Goal: Entertainment & Leisure: Consume media (video, audio)

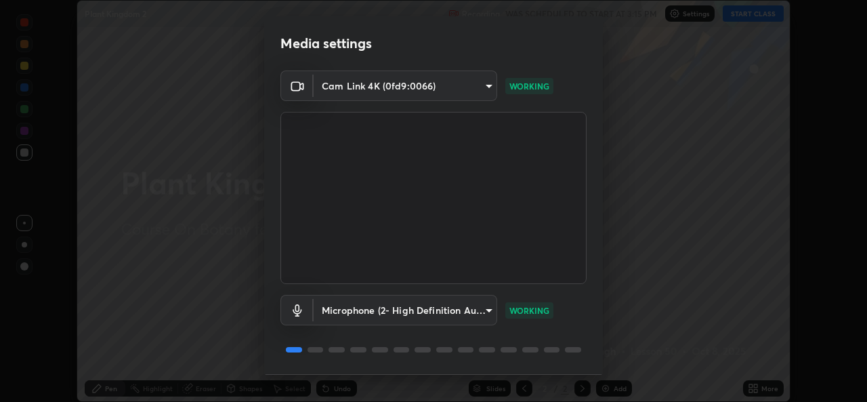
scroll to position [43, 0]
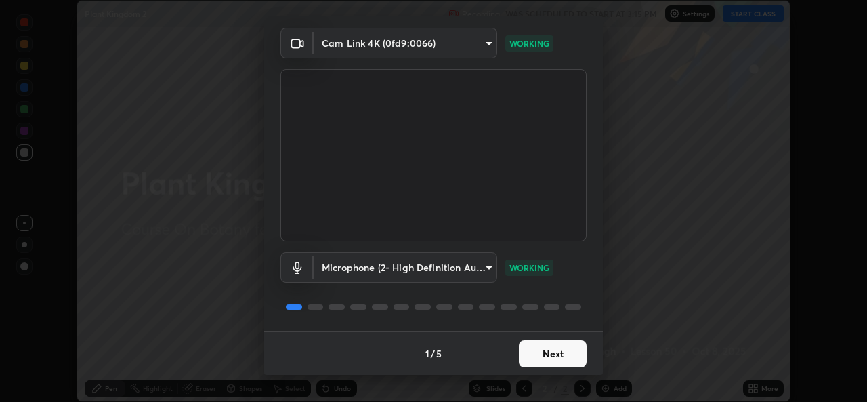
click at [541, 351] on button "Next" at bounding box center [553, 353] width 68 height 27
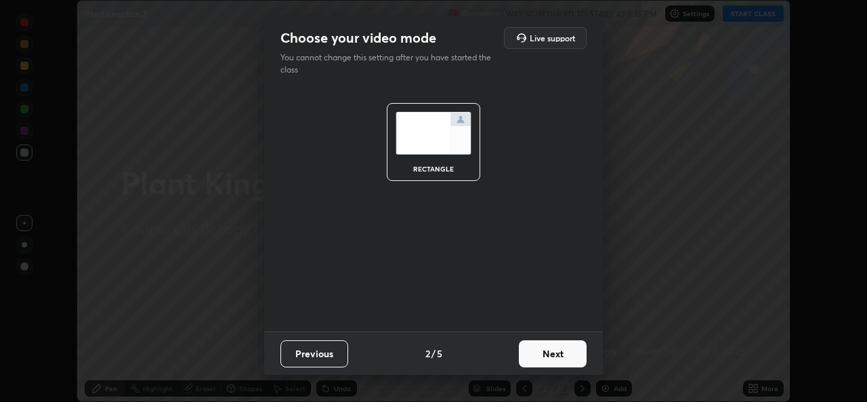
click at [546, 355] on button "Next" at bounding box center [553, 353] width 68 height 27
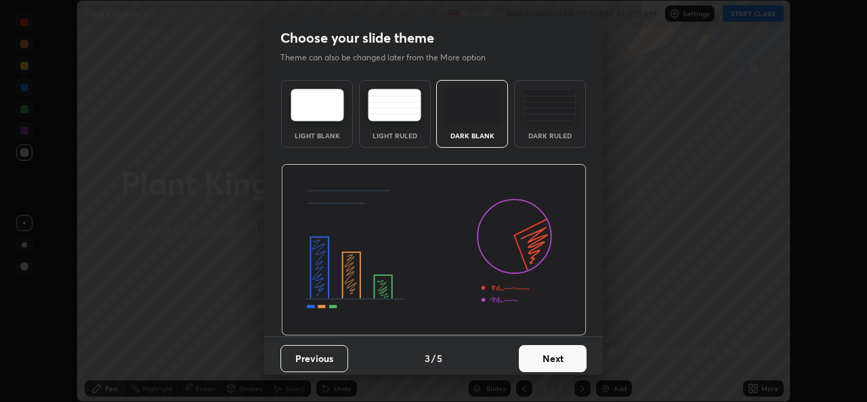
click at [548, 355] on button "Next" at bounding box center [553, 358] width 68 height 27
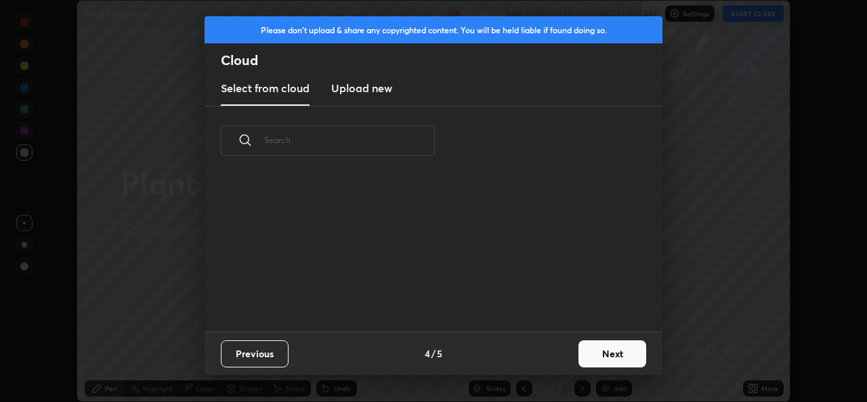
click at [594, 354] on button "Next" at bounding box center [612, 353] width 68 height 27
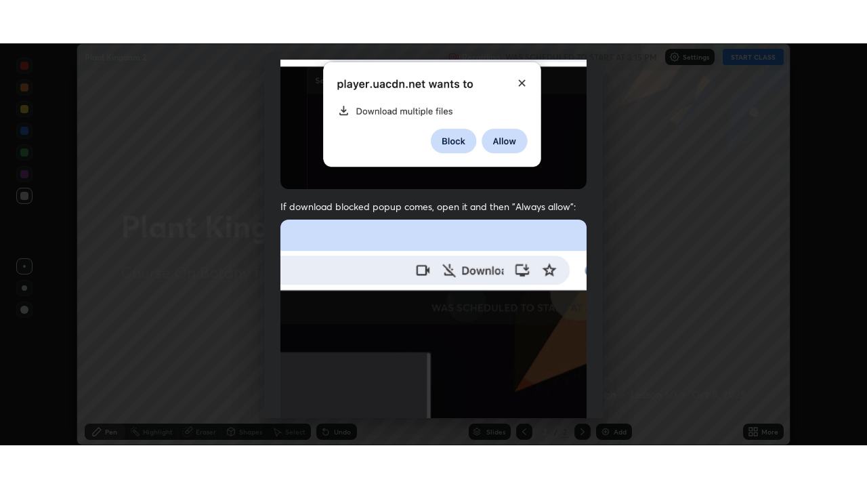
scroll to position [319, 0]
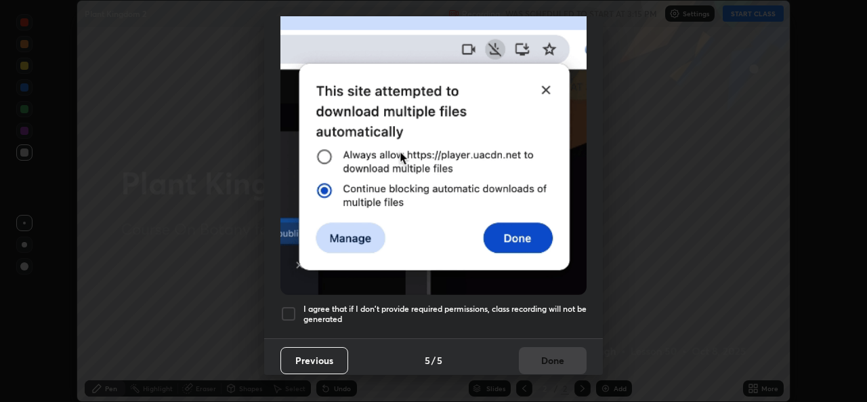
click at [539, 316] on h5 "I agree that if I don't provide required permissions, class recording will not …" at bounding box center [444, 313] width 283 height 21
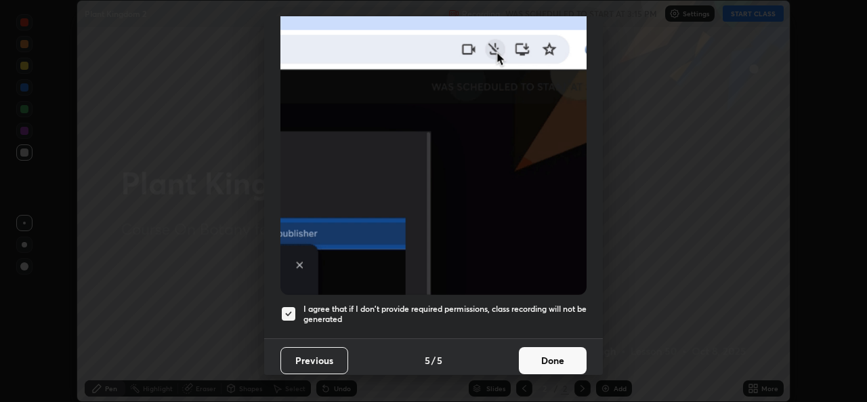
click at [557, 357] on button "Done" at bounding box center [553, 360] width 68 height 27
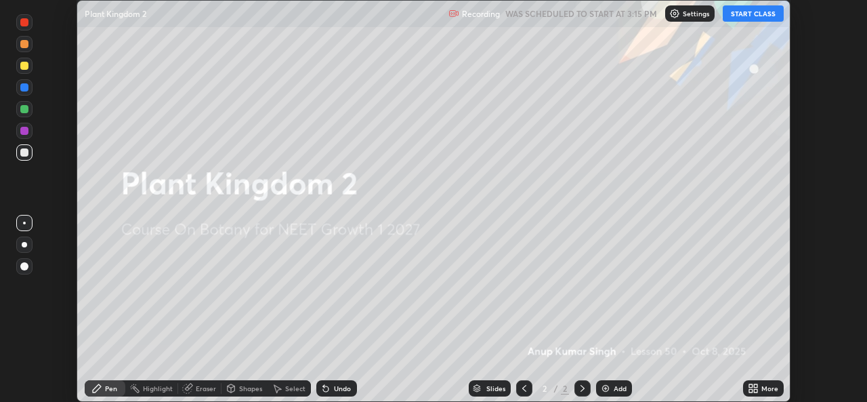
click at [748, 15] on button "START CLASS" at bounding box center [753, 13] width 61 height 16
click at [607, 389] on img at bounding box center [605, 388] width 11 height 11
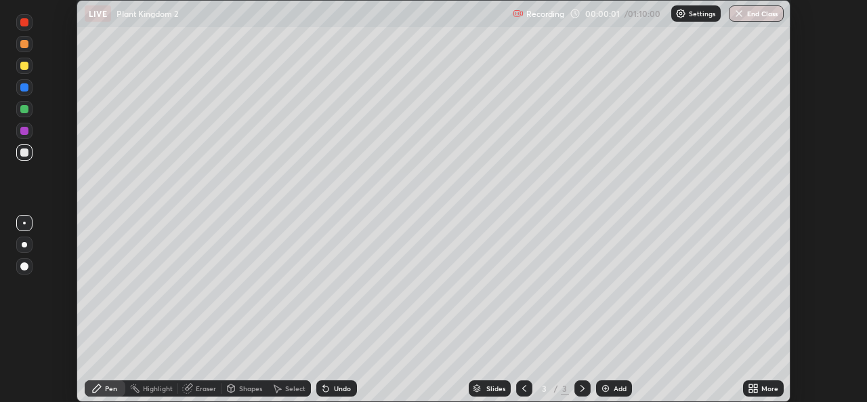
click at [756, 384] on icon at bounding box center [755, 385] width 3 height 3
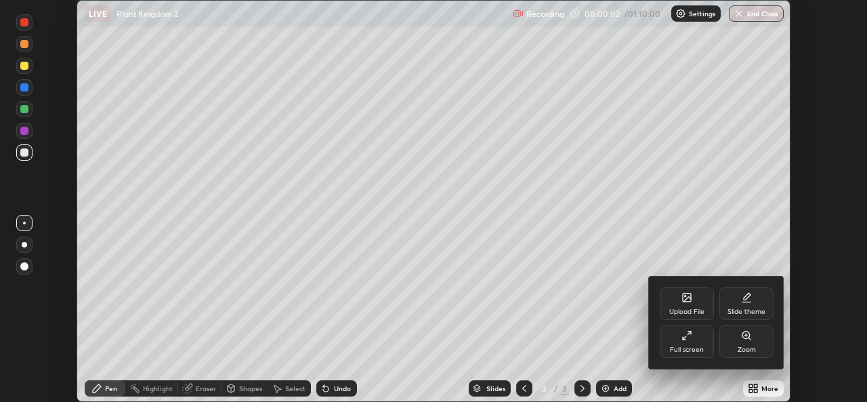
click at [704, 337] on div "Full screen" at bounding box center [687, 341] width 54 height 33
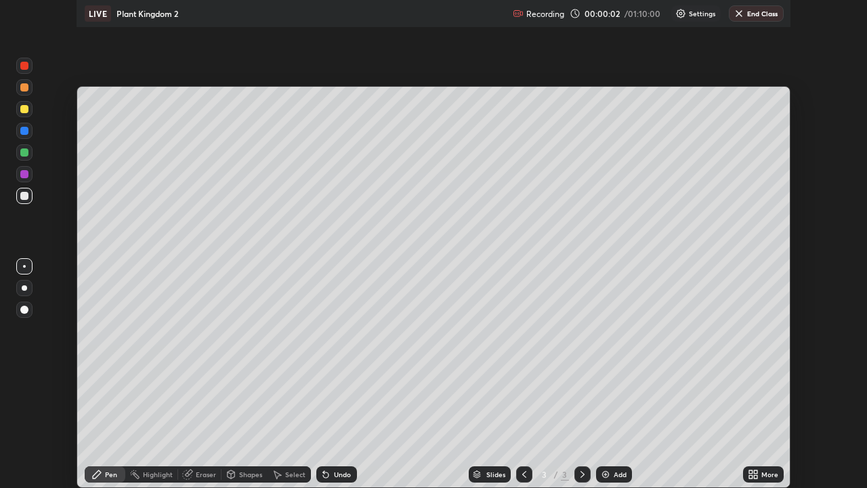
scroll to position [488, 867]
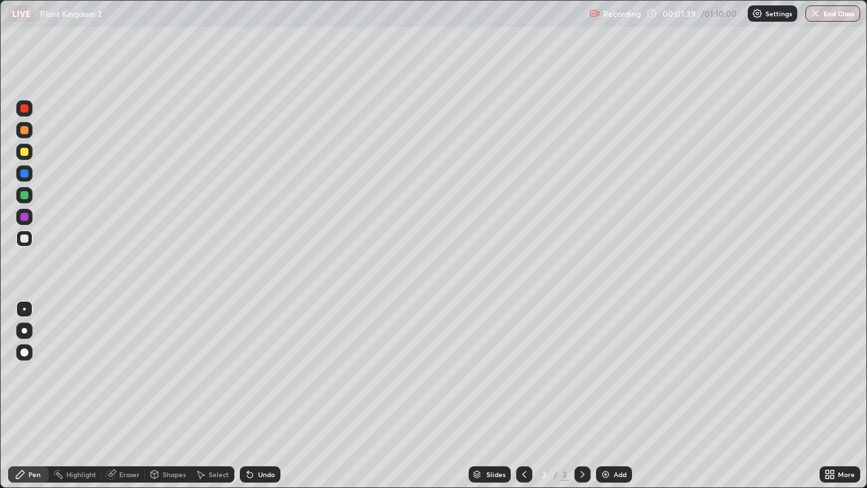
click at [22, 330] on div at bounding box center [24, 330] width 5 height 5
click at [24, 237] on div at bounding box center [24, 238] width 8 height 8
click at [604, 401] on img at bounding box center [605, 474] width 11 height 11
click at [606, 401] on img at bounding box center [605, 474] width 11 height 11
click at [27, 196] on div at bounding box center [24, 195] width 8 height 8
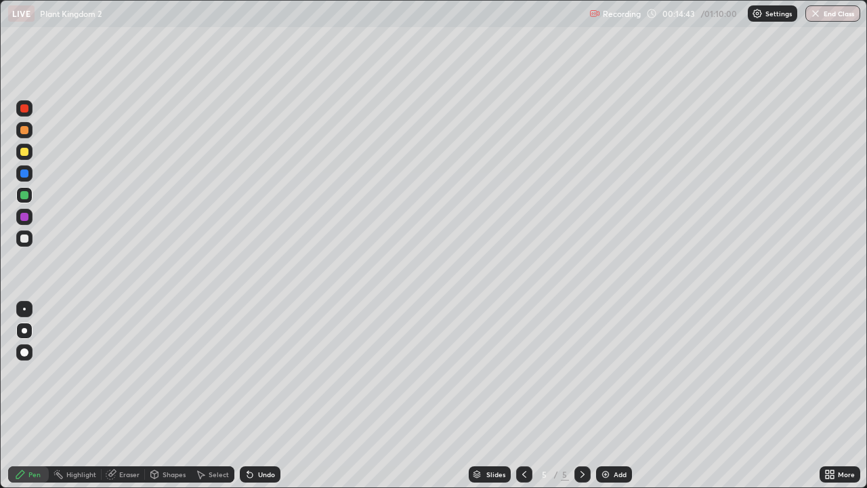
click at [131, 401] on div "Eraser" at bounding box center [129, 474] width 20 height 7
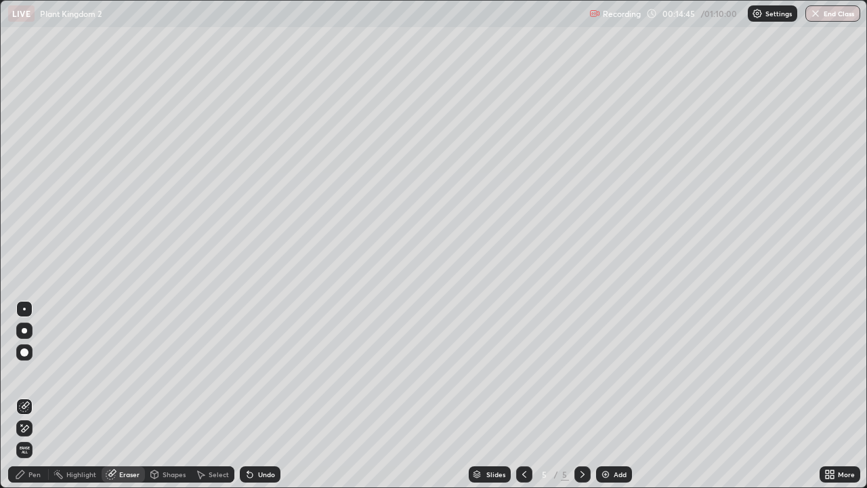
click at [37, 401] on div "Pen" at bounding box center [28, 474] width 41 height 16
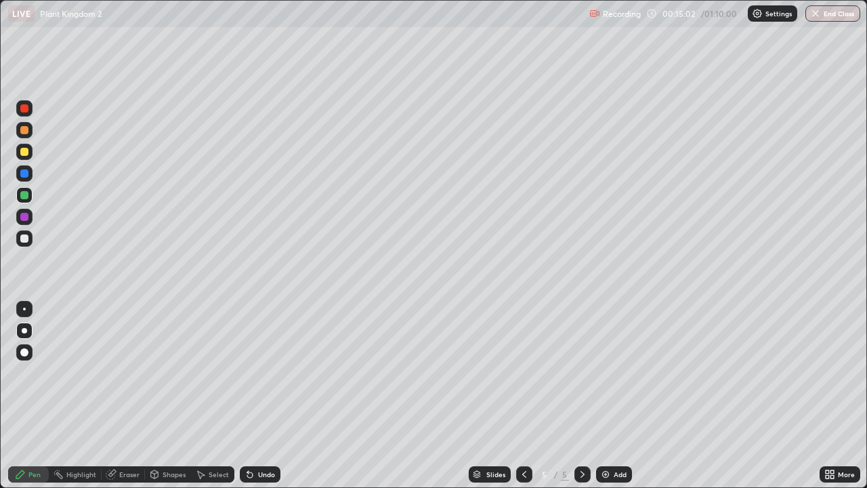
click at [26, 151] on div at bounding box center [24, 152] width 8 height 8
click at [26, 194] on div at bounding box center [24, 195] width 8 height 8
click at [606, 401] on img at bounding box center [605, 474] width 11 height 11
click at [28, 239] on div at bounding box center [24, 238] width 8 height 8
click at [606, 401] on img at bounding box center [605, 474] width 11 height 11
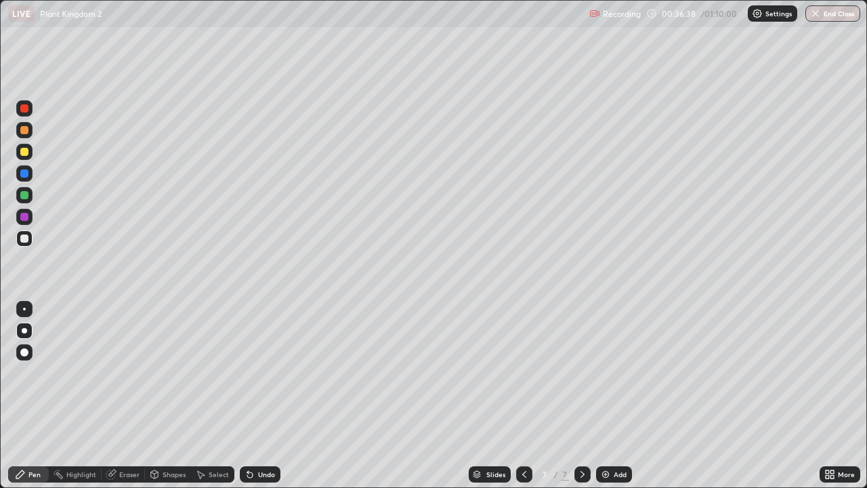
click at [171, 401] on div "Shapes" at bounding box center [174, 474] width 23 height 7
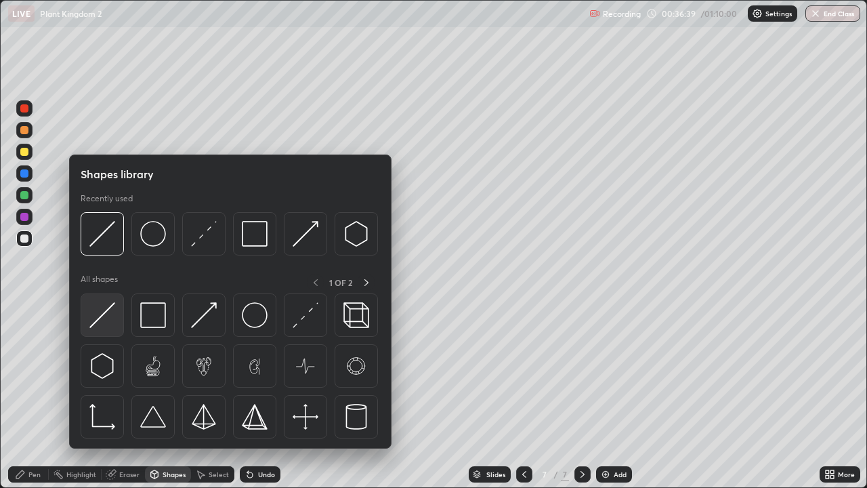
click at [113, 319] on img at bounding box center [102, 315] width 26 height 26
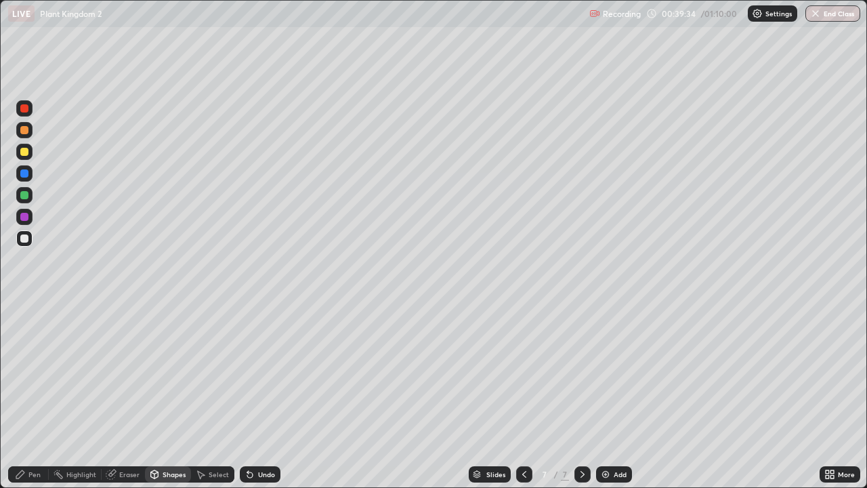
click at [31, 401] on div "Pen" at bounding box center [34, 474] width 12 height 7
click at [29, 316] on div at bounding box center [24, 309] width 16 height 16
click at [24, 152] on div at bounding box center [24, 152] width 8 height 8
click at [23, 193] on div at bounding box center [24, 195] width 8 height 8
click at [124, 401] on div "Eraser" at bounding box center [129, 474] width 20 height 7
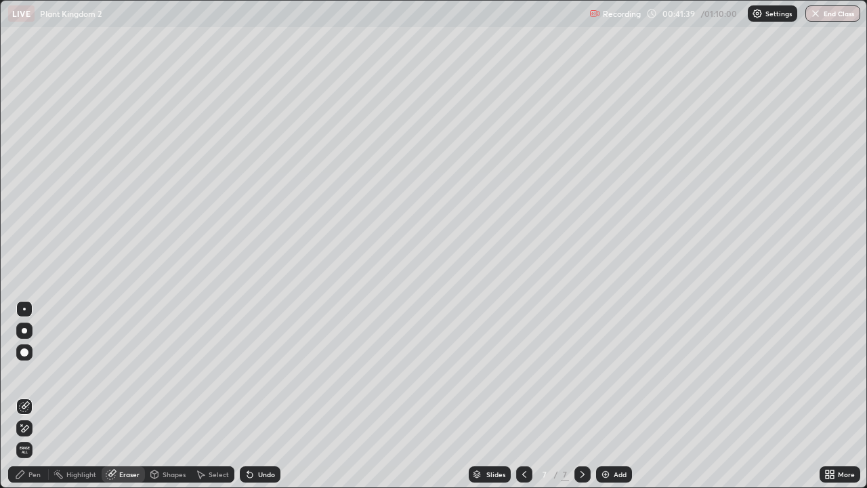
click at [34, 401] on div "Pen" at bounding box center [34, 474] width 12 height 7
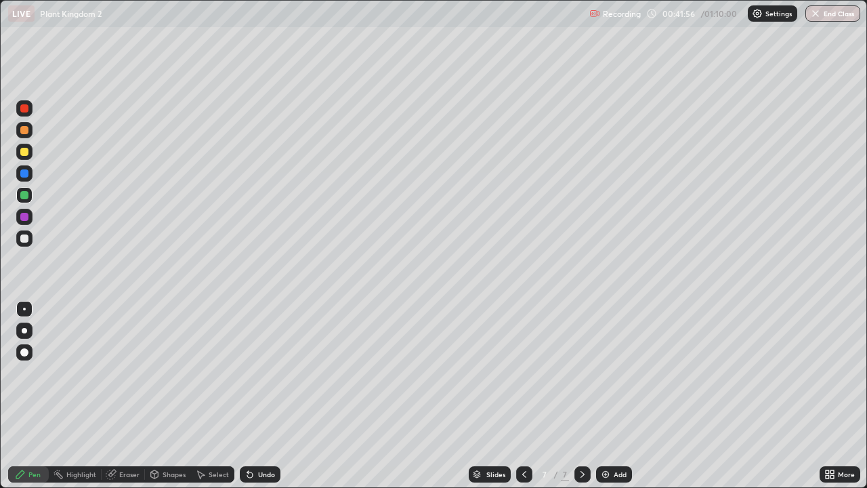
click at [24, 238] on div at bounding box center [24, 238] width 8 height 8
click at [23, 351] on div at bounding box center [24, 352] width 8 height 8
click at [22, 194] on div at bounding box center [24, 195] width 8 height 8
click at [26, 331] on div at bounding box center [24, 330] width 5 height 5
click at [24, 309] on div at bounding box center [24, 309] width 3 height 3
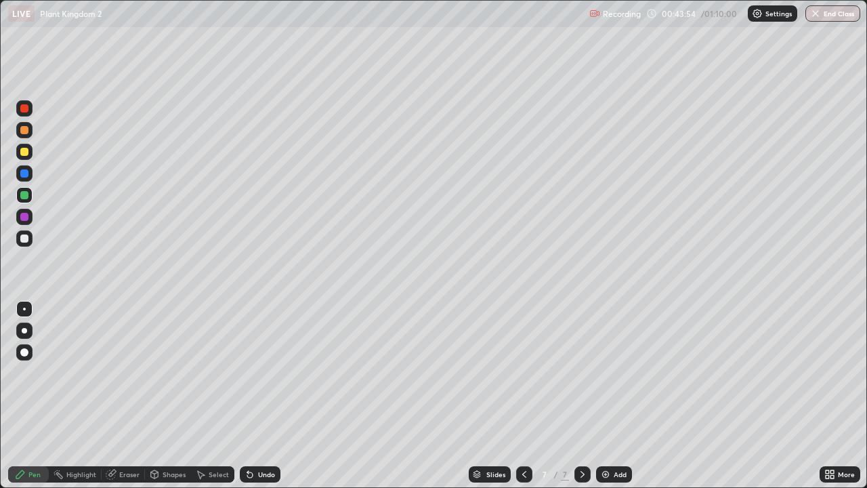
click at [26, 151] on div at bounding box center [24, 152] width 8 height 8
click at [26, 131] on div at bounding box center [24, 130] width 8 height 8
click at [22, 350] on div at bounding box center [24, 352] width 8 height 8
click at [23, 108] on div at bounding box center [24, 108] width 8 height 8
click at [24, 309] on div at bounding box center [24, 309] width 3 height 3
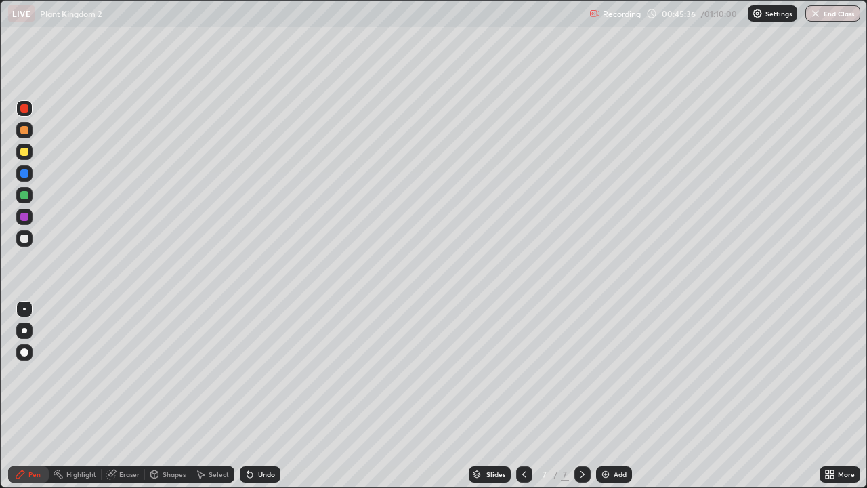
click at [27, 242] on div at bounding box center [24, 238] width 8 height 8
click at [601, 401] on img at bounding box center [605, 474] width 11 height 11
click at [827, 12] on button "End Class" at bounding box center [834, 13] width 54 height 16
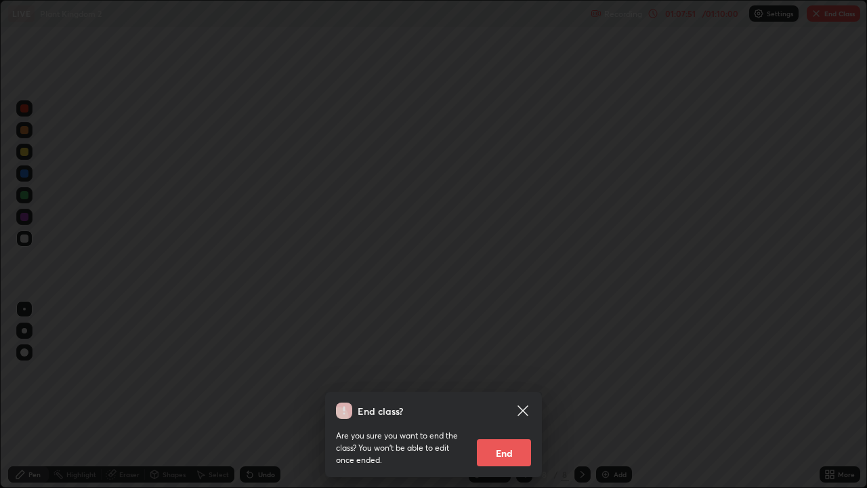
click at [508, 401] on button "End" at bounding box center [504, 452] width 54 height 27
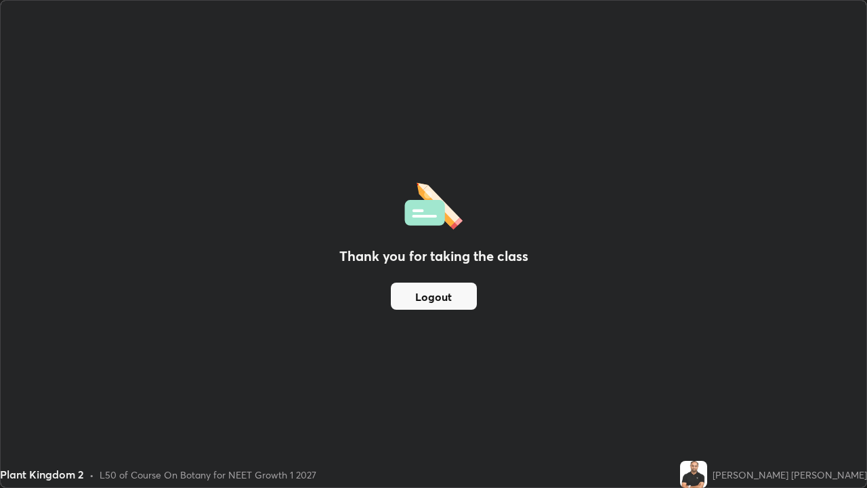
click at [431, 288] on button "Logout" at bounding box center [434, 295] width 86 height 27
click at [428, 297] on button "Logout" at bounding box center [434, 295] width 86 height 27
